Goal: Task Accomplishment & Management: Use online tool/utility

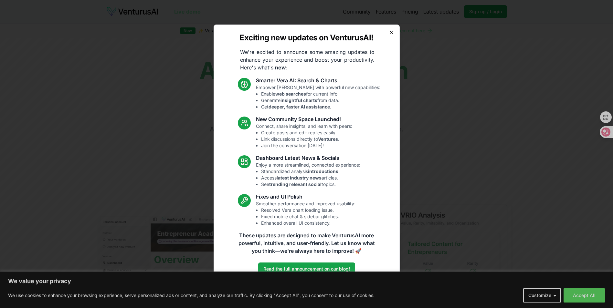
click at [393, 34] on icon "button" at bounding box center [391, 32] width 5 height 5
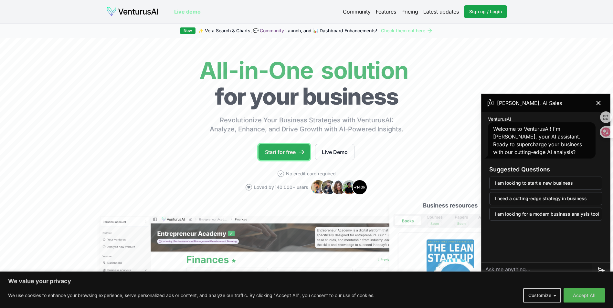
click at [298, 154] on link "Start for free" at bounding box center [284, 152] width 51 height 16
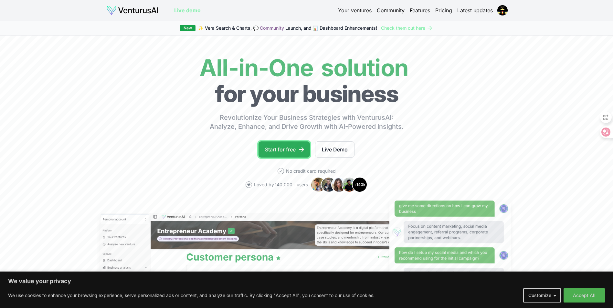
click at [292, 147] on link "Start for free" at bounding box center [284, 150] width 51 height 16
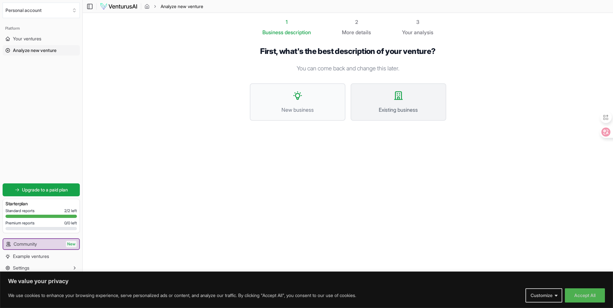
click at [380, 101] on button "Existing business" at bounding box center [399, 102] width 96 height 38
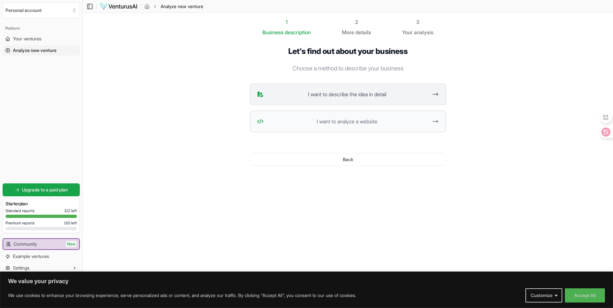
click at [393, 95] on span "I want to describe the idea in detail" at bounding box center [347, 95] width 162 height 8
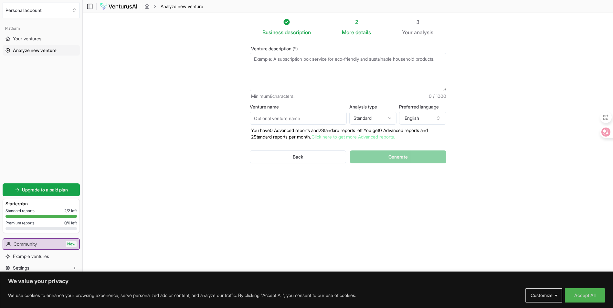
click at [292, 57] on textarea "Venture description (*)" at bounding box center [348, 72] width 197 height 38
paste textarea "Elevator pitch: com R$100–150, comece vendendo produtos baratos e leves (capinh…"
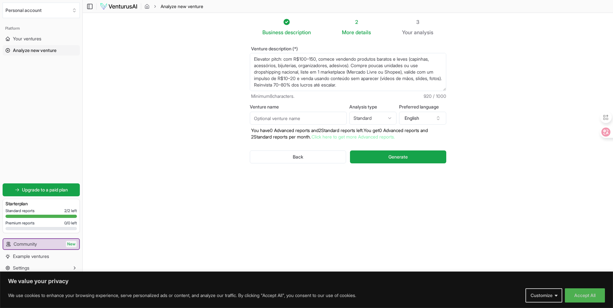
scroll to position [120, 0]
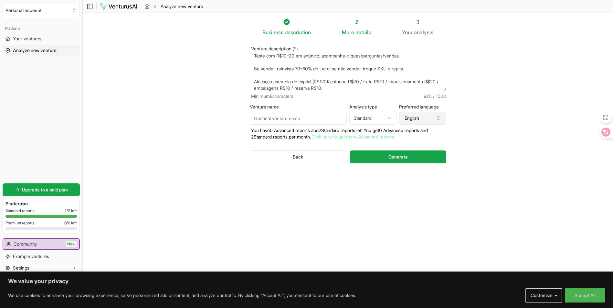
type textarea "Elevator pitch: com R$100–150, comece vendendo produtos baratos e leves (capinh…"
click at [412, 119] on button "English" at bounding box center [422, 118] width 47 height 13
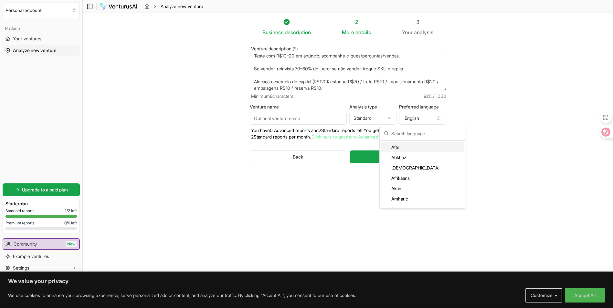
click at [415, 134] on input "text" at bounding box center [427, 133] width 70 height 14
type input "por"
click at [407, 147] on div "Portuguese" at bounding box center [422, 147] width 83 height 10
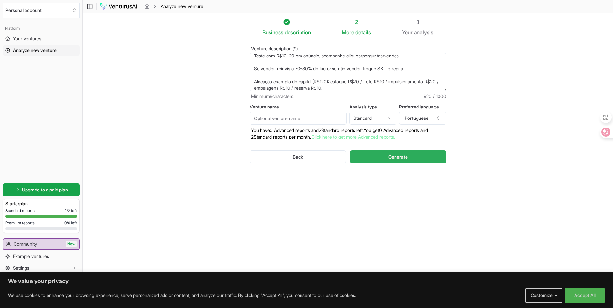
click at [401, 156] on span "Generate" at bounding box center [398, 157] width 19 height 6
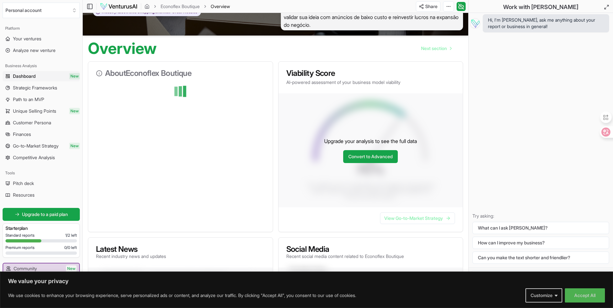
scroll to position [41, 0]
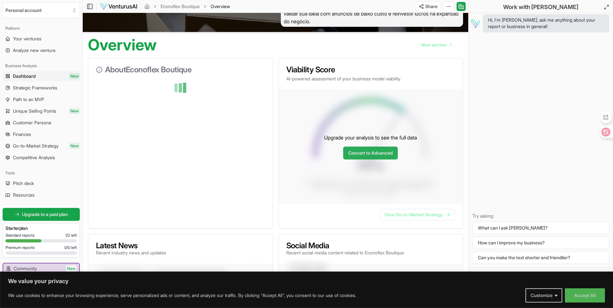
click at [353, 148] on link "Convert to Advanced" at bounding box center [370, 153] width 55 height 13
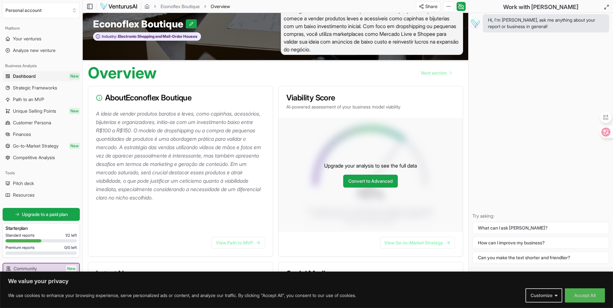
scroll to position [11, 0]
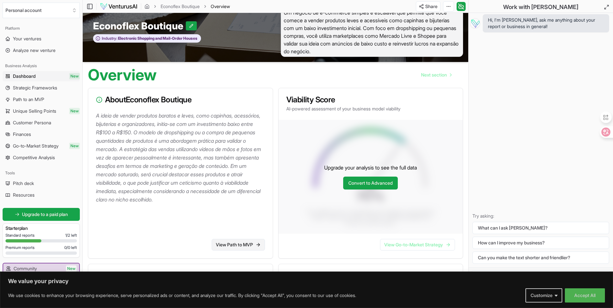
click at [240, 249] on link "View Path to MVP" at bounding box center [238, 245] width 53 height 12
